Goal: Check status: Check status

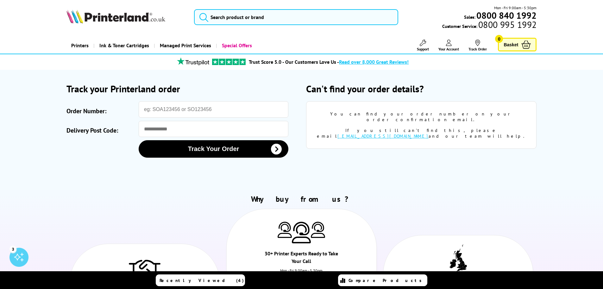
click at [450, 50] on span "Your Account" at bounding box center [449, 49] width 21 height 5
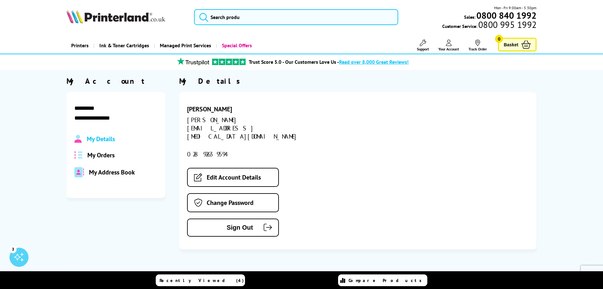
click at [77, 153] on img at bounding box center [78, 154] width 8 height 7
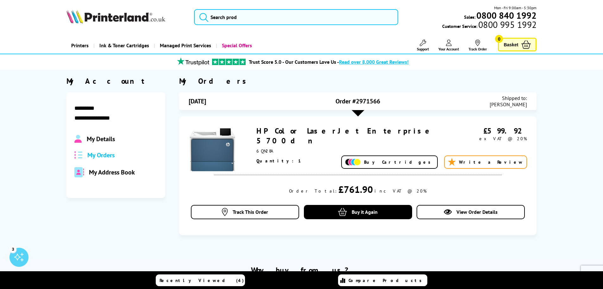
drag, startPoint x: 383, startPoint y: 99, endPoint x: 297, endPoint y: 103, distance: 85.9
click at [297, 103] on div "[DATE] Order #2971566 Shipped to: [PERSON_NAME]" at bounding box center [358, 101] width 358 height 18
copy div "Order #2971566"
click at [99, 10] on img at bounding box center [116, 17] width 99 height 14
